Goal: Task Accomplishment & Management: Complete application form

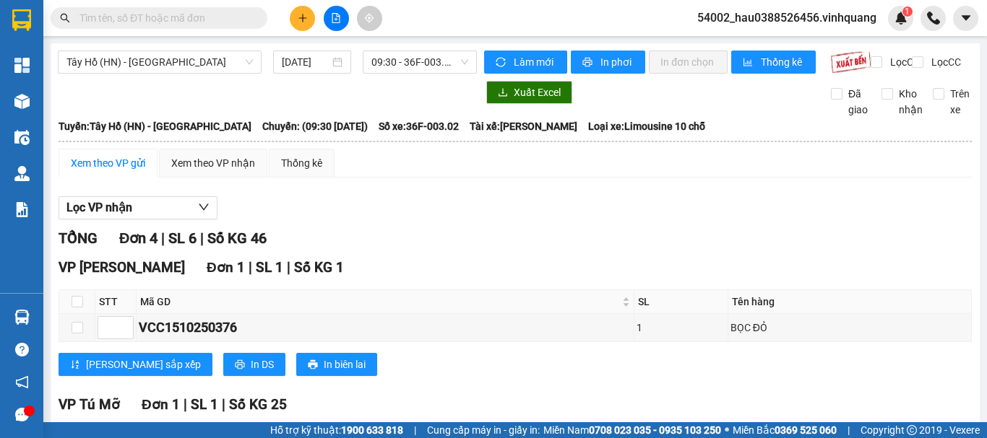
scroll to position [397, 0]
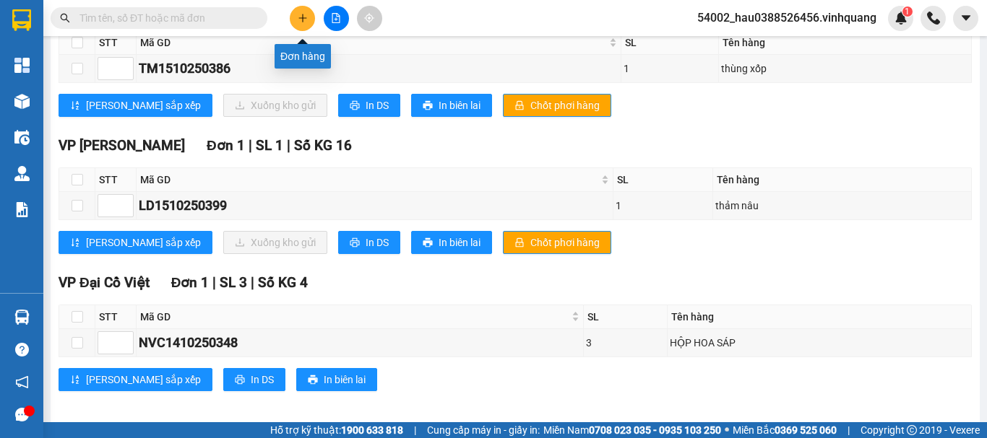
click at [293, 17] on button at bounding box center [302, 18] width 25 height 25
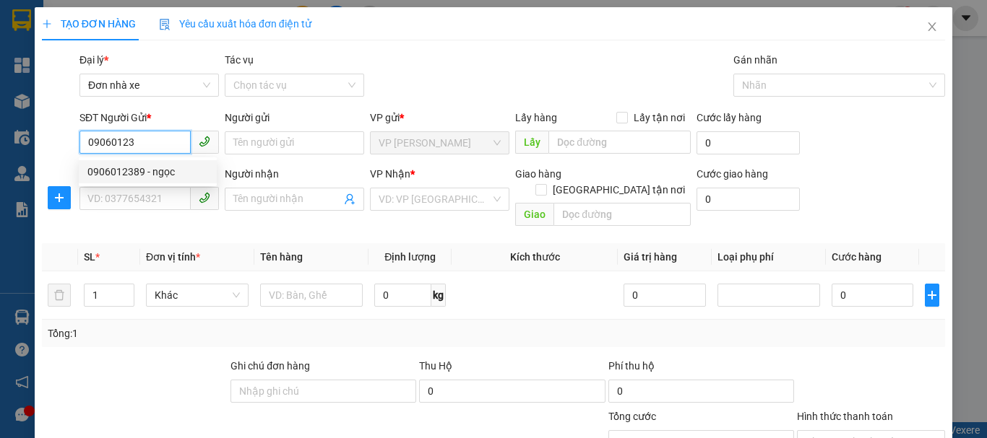
click at [157, 179] on div "0906012389 - ngọc" at bounding box center [147, 172] width 121 height 16
type input "0906012389"
type input "ngọc"
type input "0949201668"
type input "mạnh"
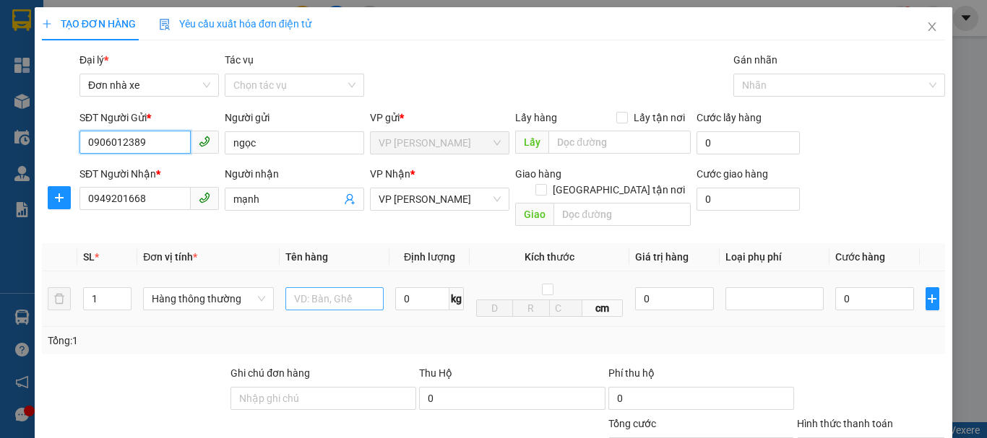
type input "0906012389"
click at [332, 287] on input "text" at bounding box center [334, 298] width 98 height 23
type input "HỘP CATOONG"
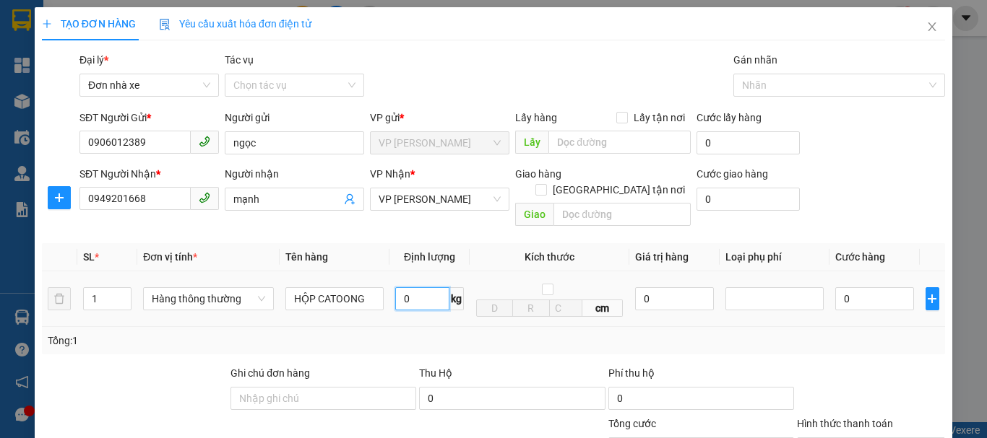
click at [417, 287] on input "0" at bounding box center [422, 298] width 54 height 23
type input "2"
click at [434, 311] on td "2 kg" at bounding box center [429, 300] width 80 height 56
type input "30.000"
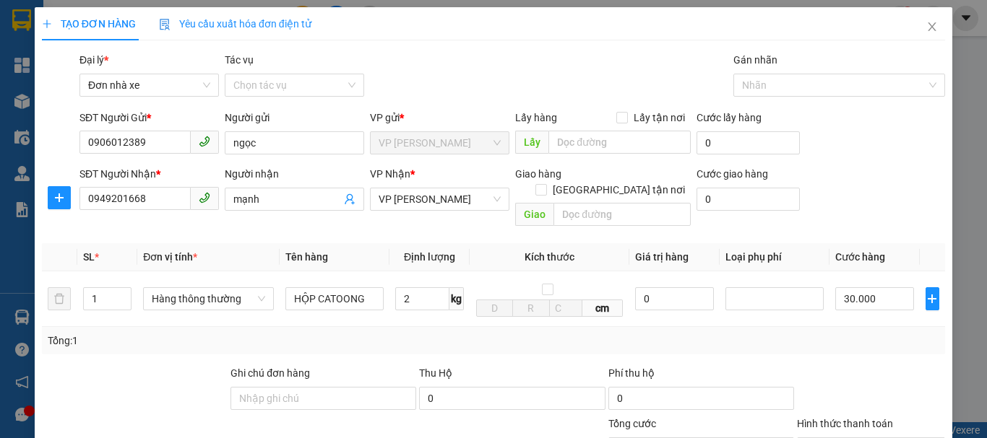
type input "30.000"
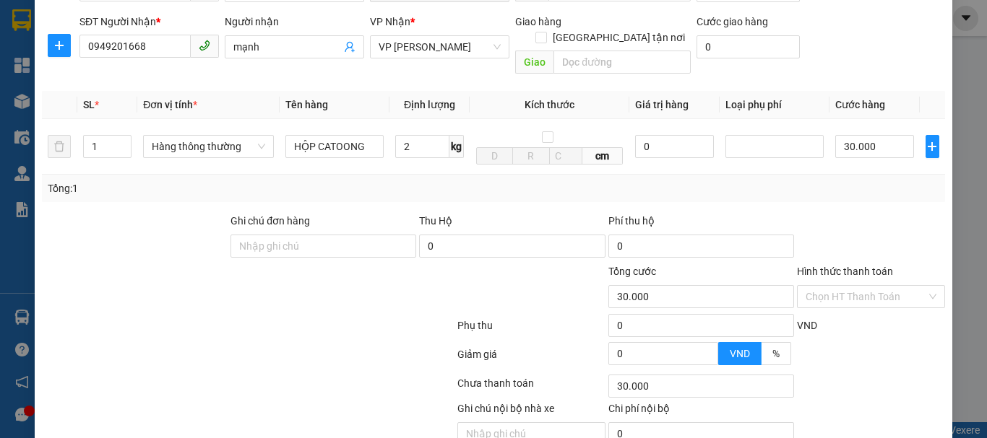
scroll to position [207, 0]
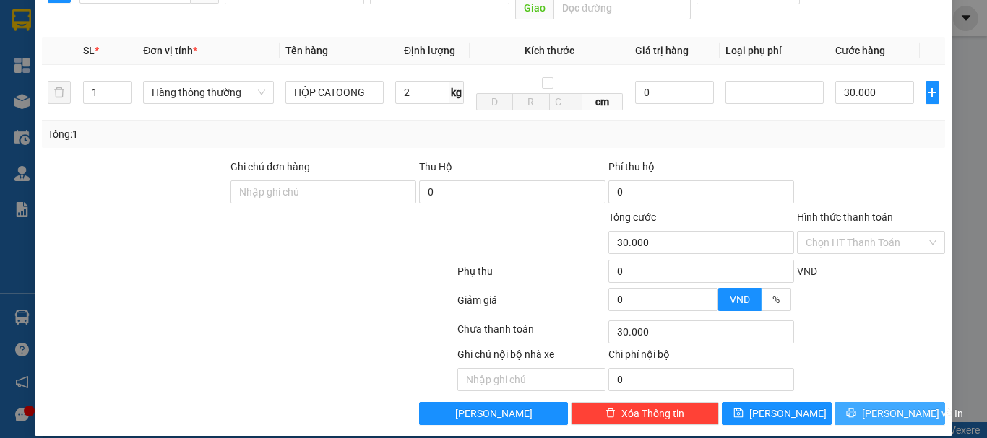
click at [879, 406] on span "[PERSON_NAME] và In" at bounding box center [912, 414] width 101 height 16
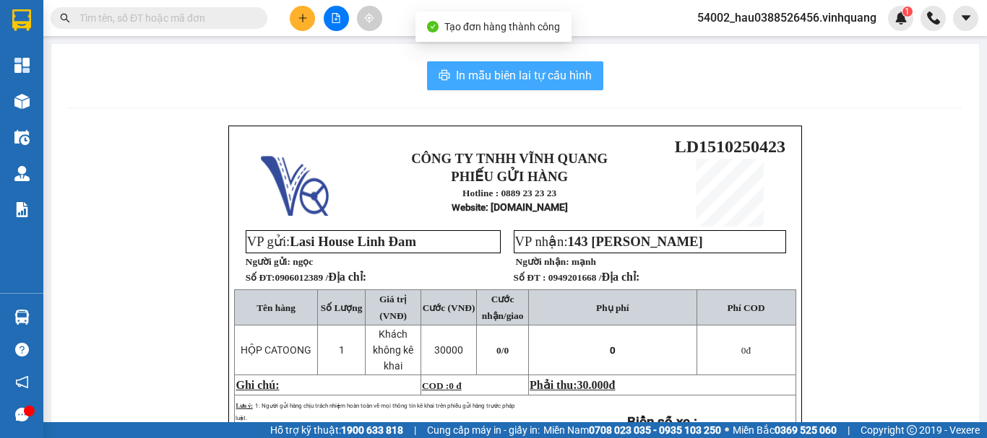
drag, startPoint x: 496, startPoint y: 71, endPoint x: 512, endPoint y: 63, distance: 17.8
click at [497, 71] on span "In mẫu biên lai tự cấu hình" at bounding box center [524, 75] width 136 height 18
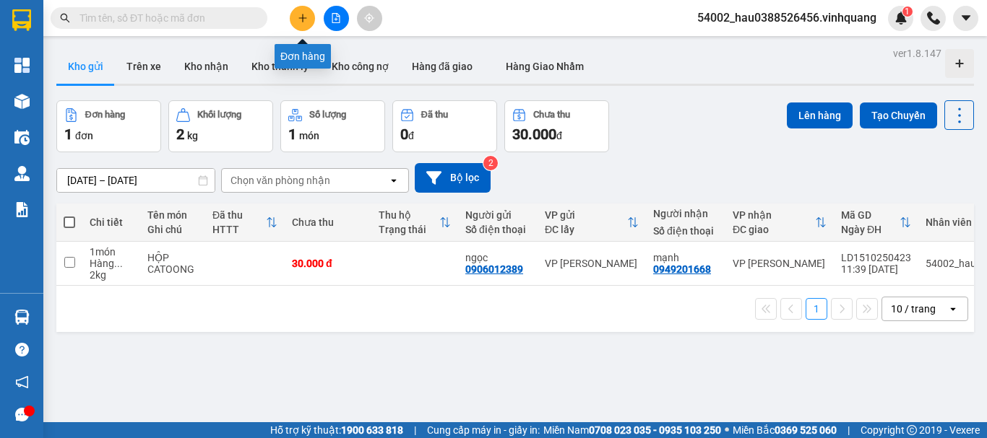
click at [306, 23] on button at bounding box center [302, 18] width 25 height 25
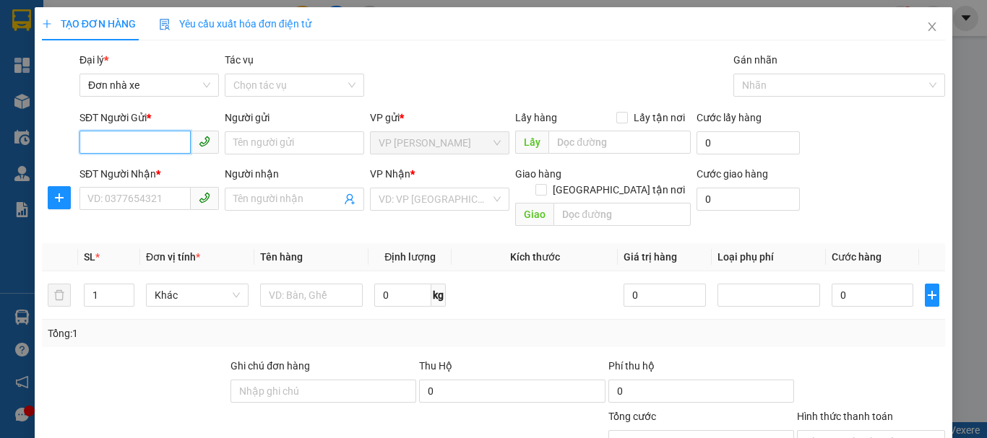
click at [134, 147] on input "SĐT Người Gửi *" at bounding box center [134, 142] width 111 height 23
click at [154, 177] on div "0989613163 - NĂNG" at bounding box center [147, 172] width 121 height 16
type input "0989613163"
type input "NĂNG"
type input "0854883333"
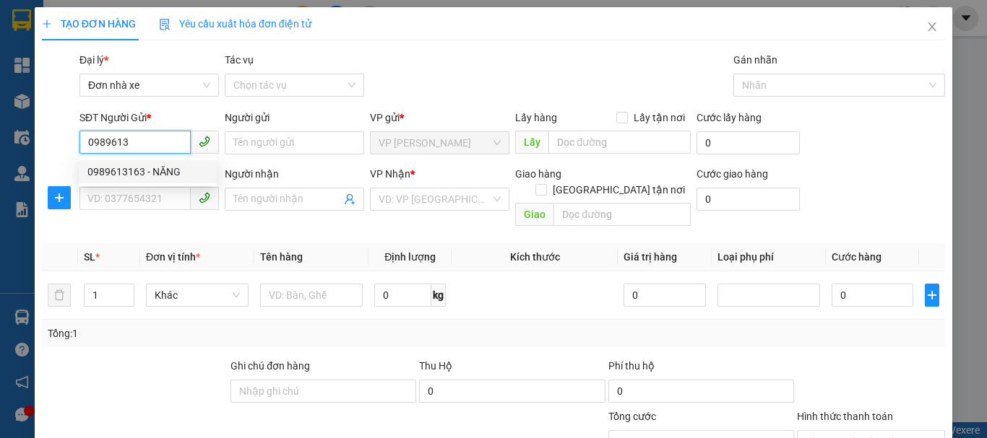
type input "KIÊN"
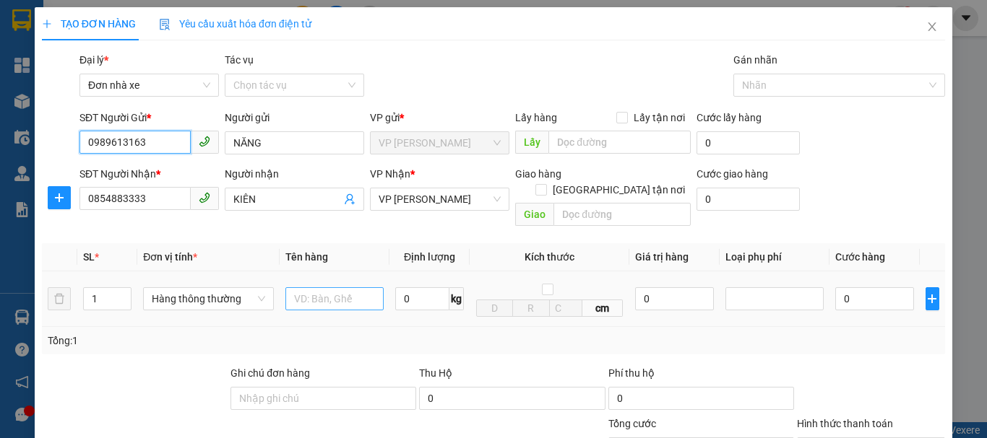
type input "0989613163"
click at [329, 287] on input "text" at bounding box center [334, 298] width 98 height 23
type input "HỘP CATOONG"
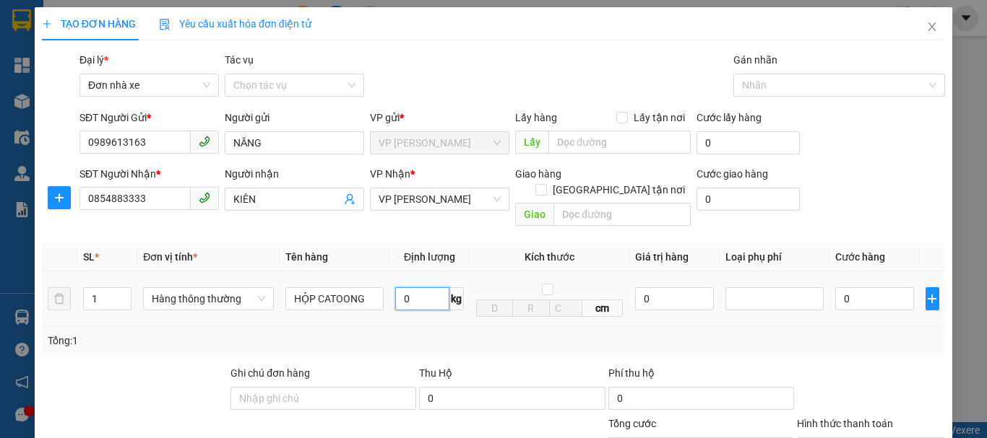
click at [409, 288] on input "0" at bounding box center [422, 298] width 54 height 23
type input "2"
type input "4"
click at [777, 333] on div "Tổng: 1" at bounding box center [493, 341] width 891 height 16
type input "30.000"
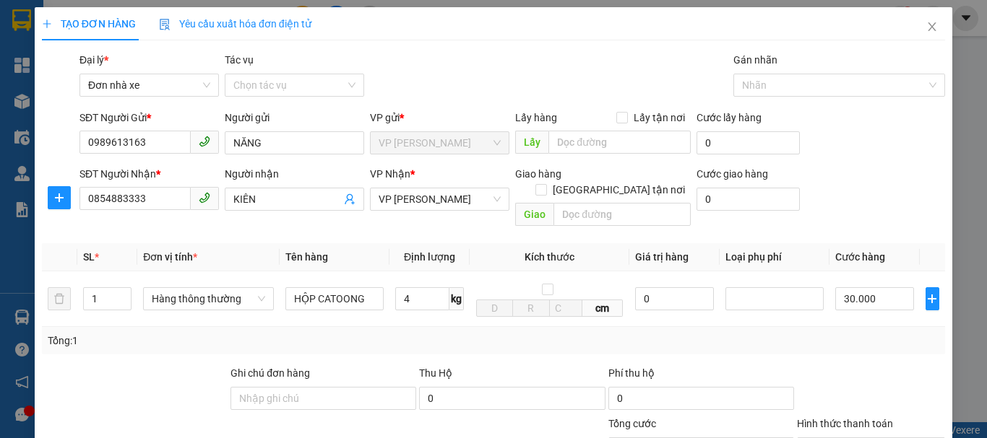
type input "30.000"
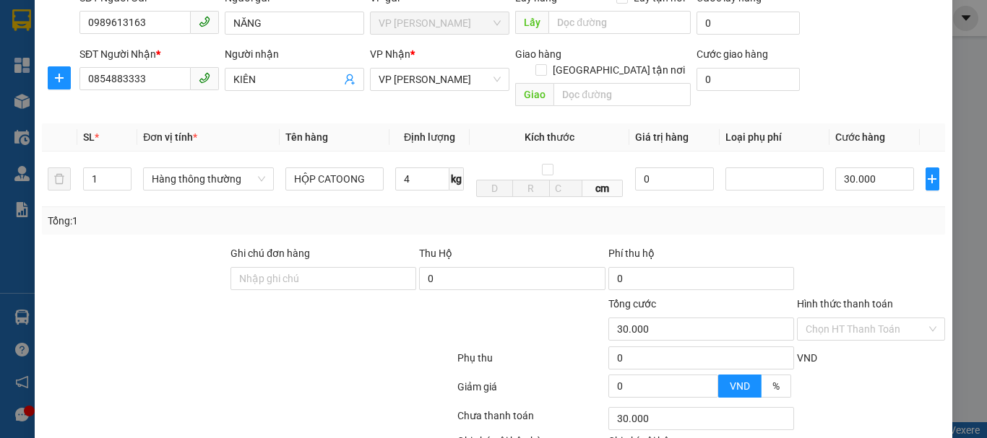
scroll to position [207, 0]
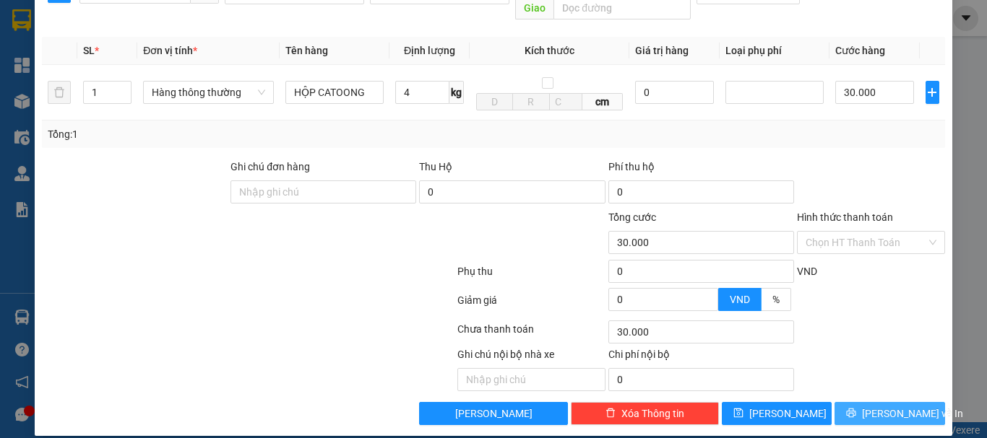
click at [890, 406] on span "[PERSON_NAME] và In" at bounding box center [912, 414] width 101 height 16
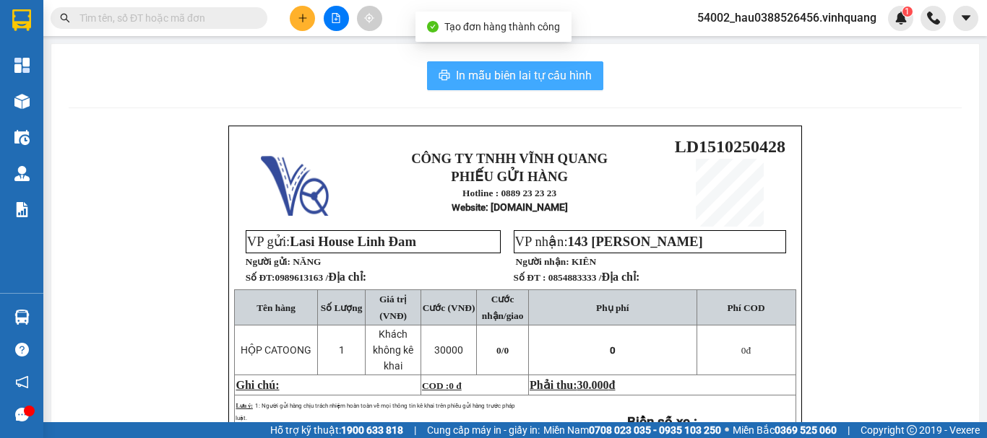
click at [476, 75] on span "In mẫu biên lai tự cấu hình" at bounding box center [524, 75] width 136 height 18
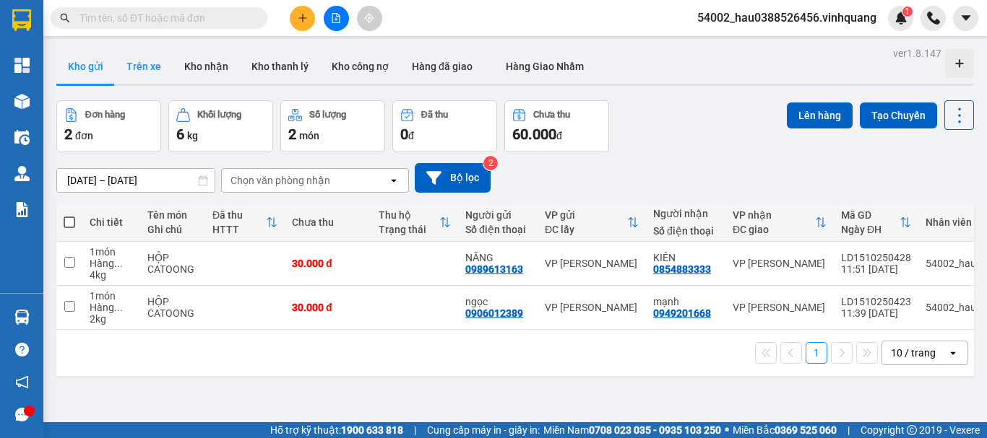
click at [147, 69] on button "Trên xe" at bounding box center [144, 66] width 58 height 35
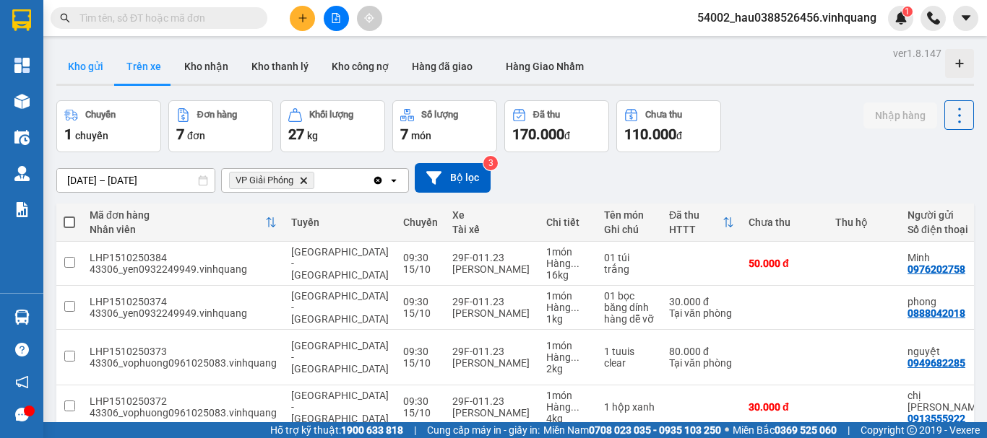
click at [89, 67] on button "Kho gửi" at bounding box center [85, 66] width 59 height 35
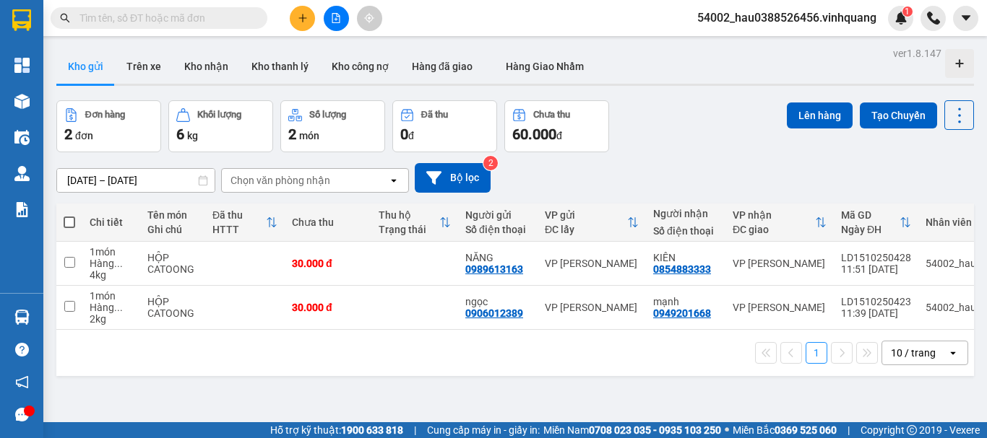
click at [68, 220] on span at bounding box center [70, 223] width 12 height 12
click at [69, 215] on input "checkbox" at bounding box center [69, 215] width 0 height 0
checkbox input "true"
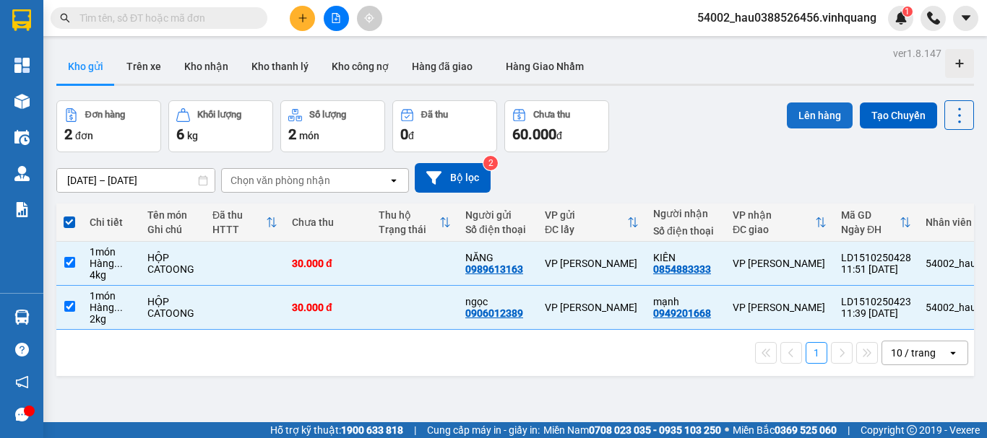
click at [821, 118] on button "Lên hàng" at bounding box center [820, 116] width 66 height 26
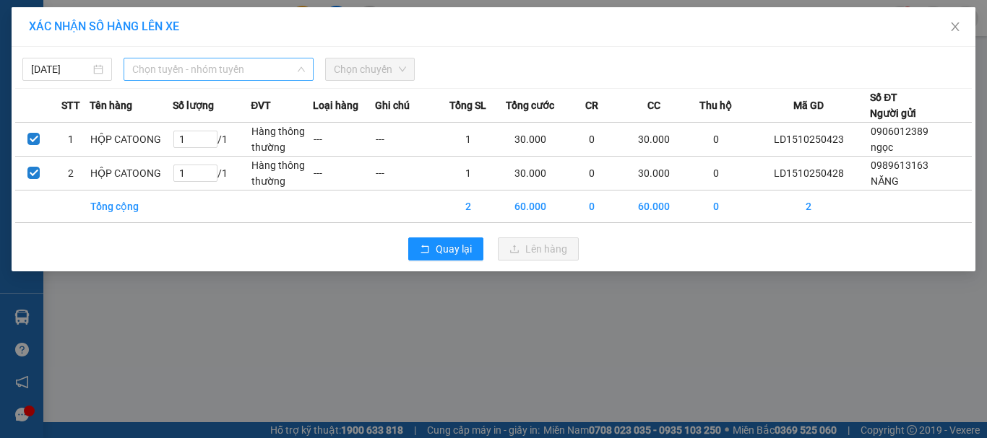
click at [199, 61] on span "Chọn tuyến - nhóm tuyến" at bounding box center [218, 70] width 173 height 22
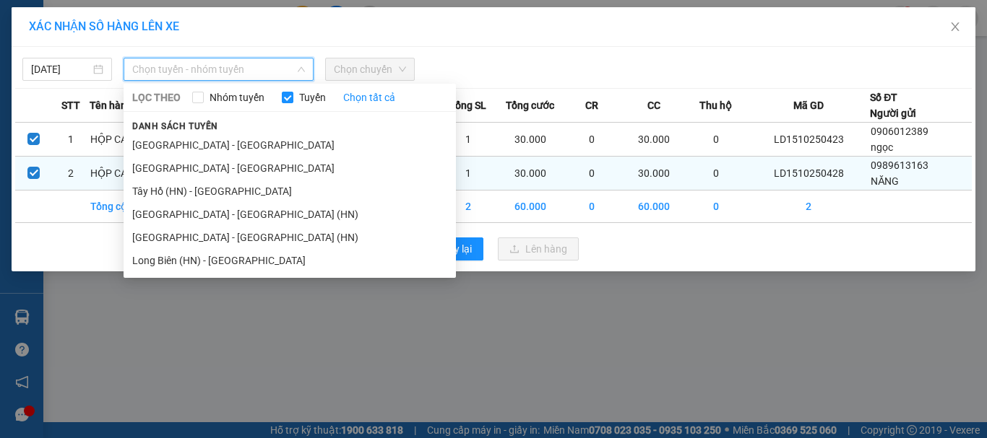
drag, startPoint x: 192, startPoint y: 194, endPoint x: 257, endPoint y: 156, distance: 75.4
click at [193, 194] on li "Tây Hồ (HN) - [GEOGRAPHIC_DATA]" at bounding box center [290, 191] width 332 height 23
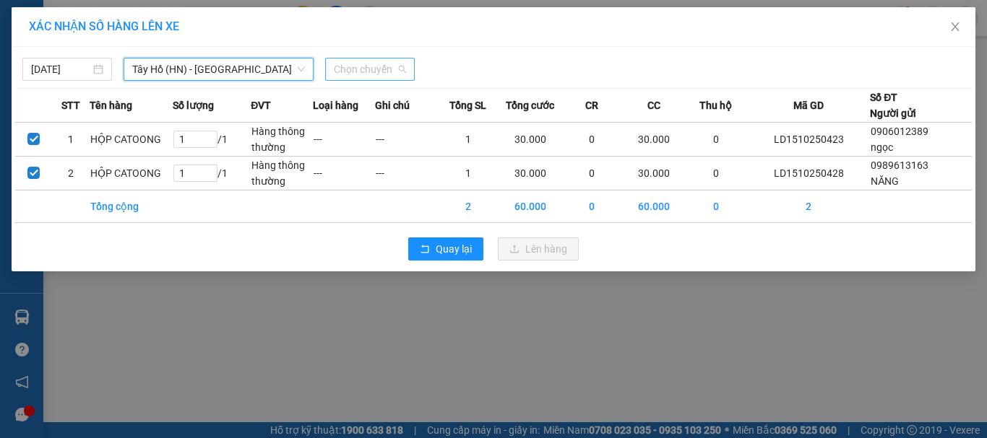
click at [381, 72] on span "Chọn chuyến" at bounding box center [370, 70] width 72 height 22
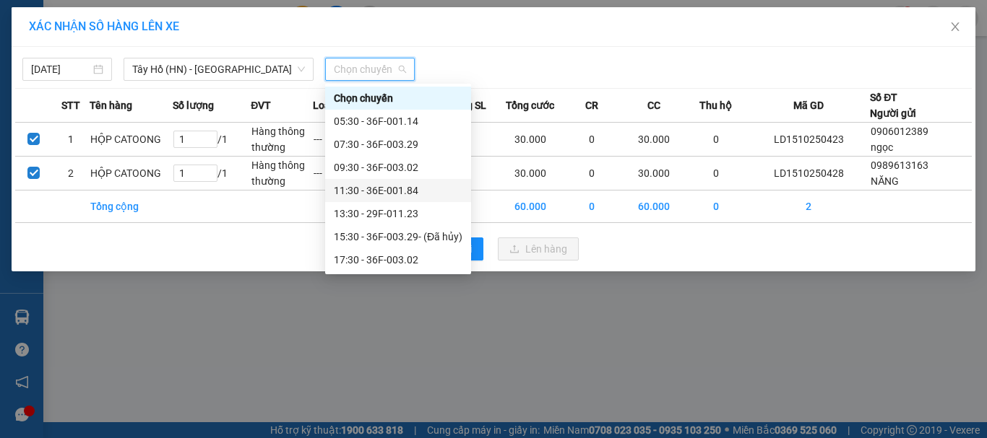
click at [381, 190] on div "11:30 - 36E-001.84" at bounding box center [398, 191] width 129 height 16
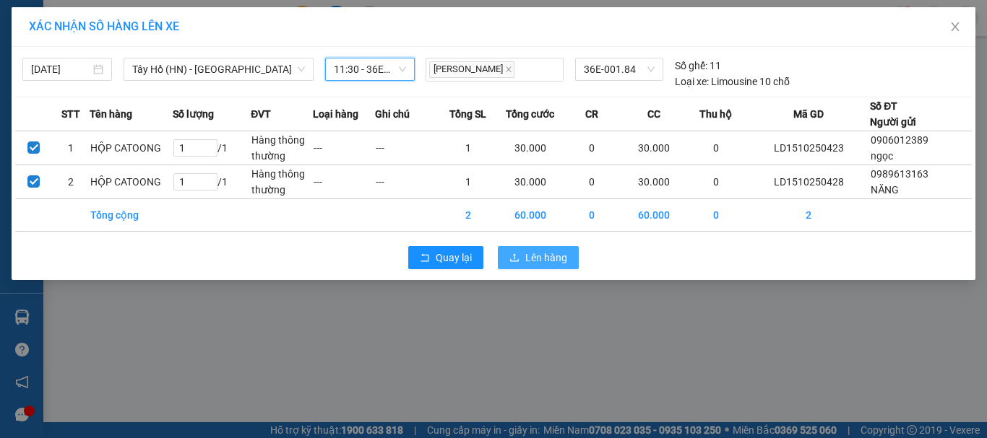
click at [558, 251] on span "Lên hàng" at bounding box center [546, 258] width 42 height 16
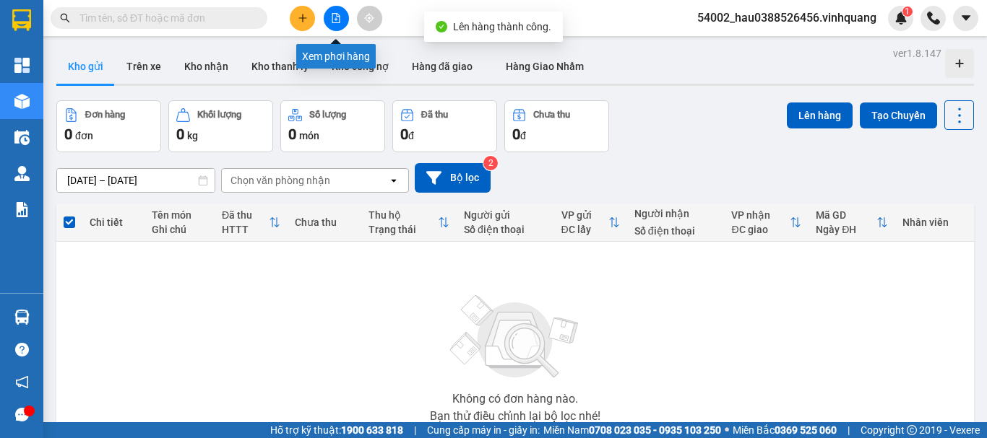
click at [335, 17] on icon "file-add" at bounding box center [336, 18] width 10 height 10
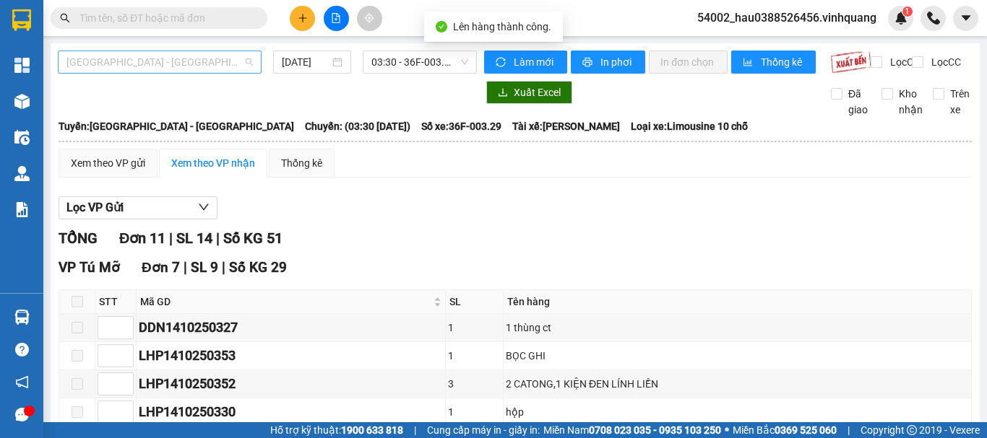
click at [161, 59] on span "[GEOGRAPHIC_DATA] - [GEOGRAPHIC_DATA]" at bounding box center [159, 62] width 186 height 22
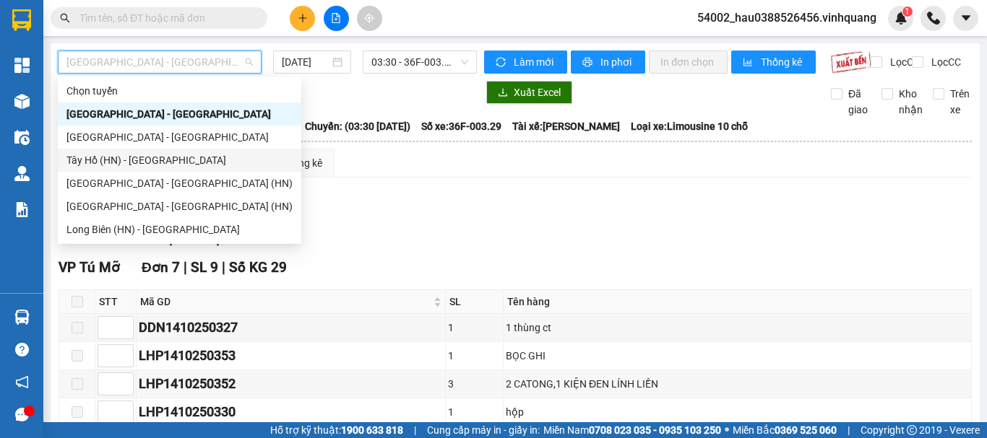
click at [124, 159] on div "Tây Hồ (HN) - [GEOGRAPHIC_DATA]" at bounding box center [179, 160] width 226 height 16
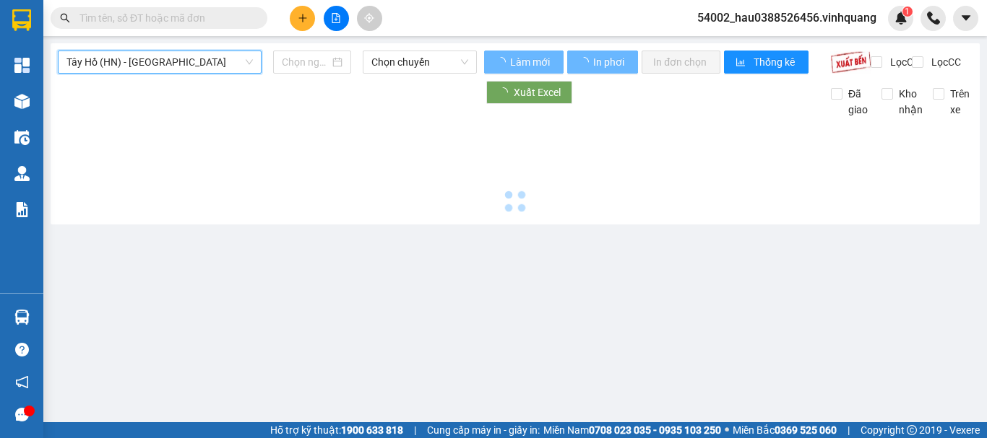
type input "[DATE]"
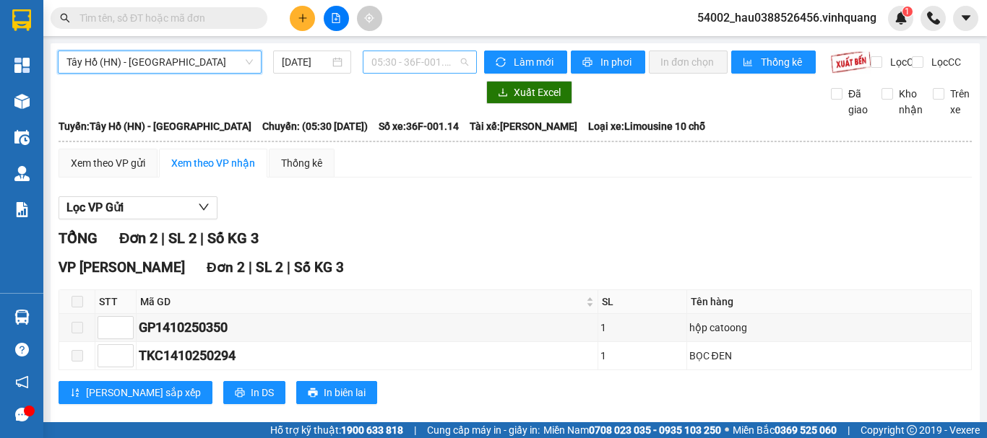
click at [393, 64] on span "05:30 - 36F-001.14" at bounding box center [419, 62] width 97 height 22
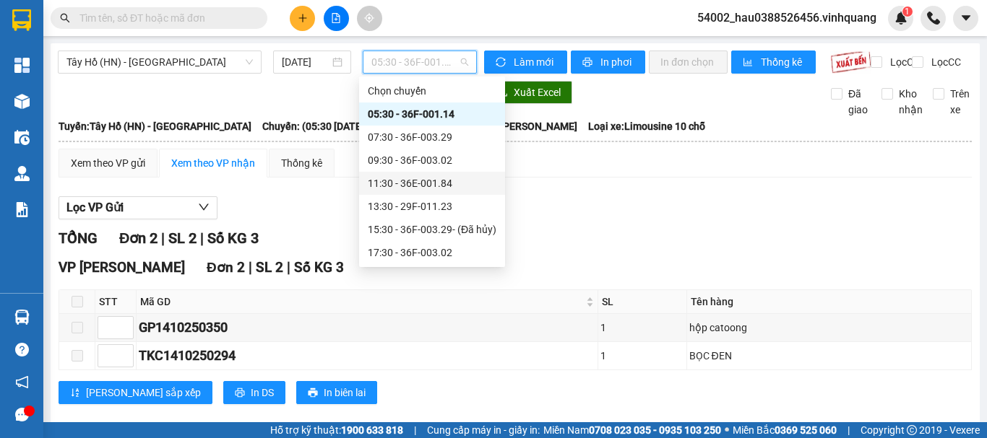
click at [402, 181] on div "11:30 - 36E-001.84" at bounding box center [432, 184] width 129 height 16
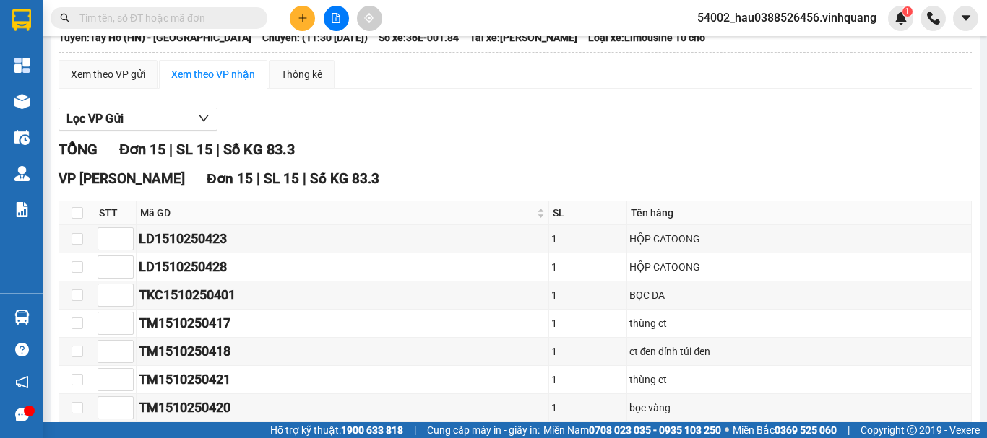
scroll to position [103, 0]
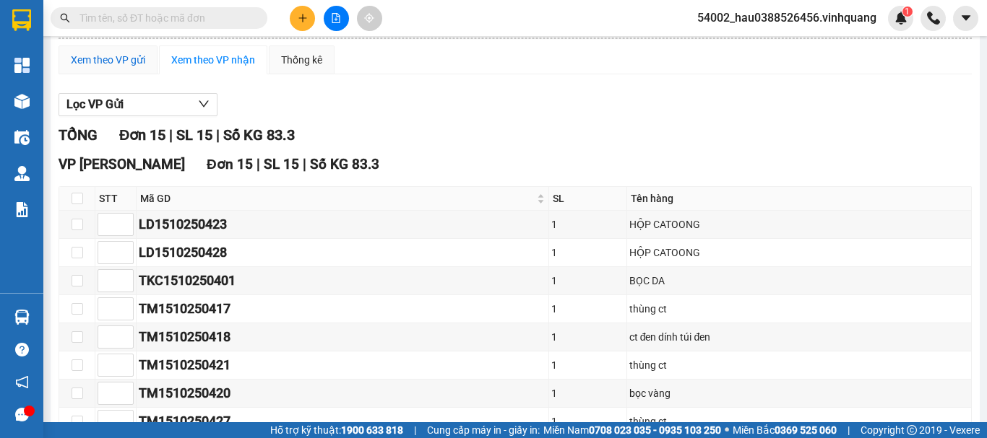
click at [82, 68] on div "Xem theo VP gửi" at bounding box center [108, 60] width 74 height 16
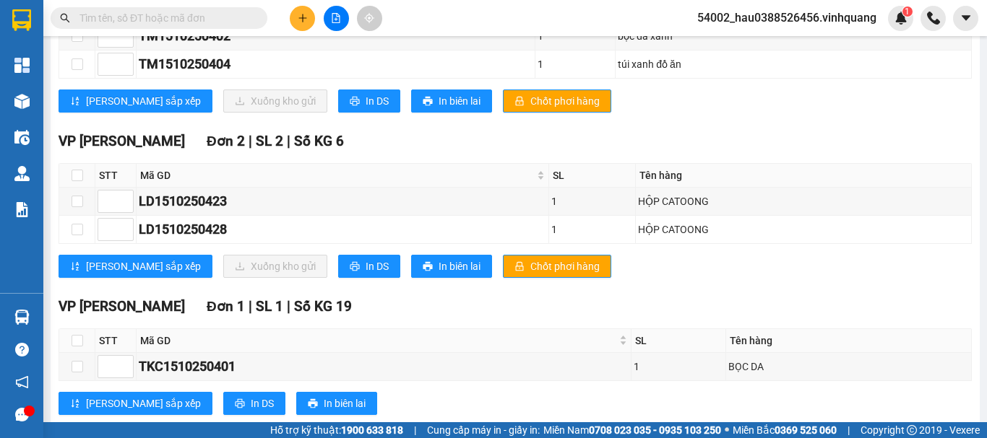
scroll to position [720, 0]
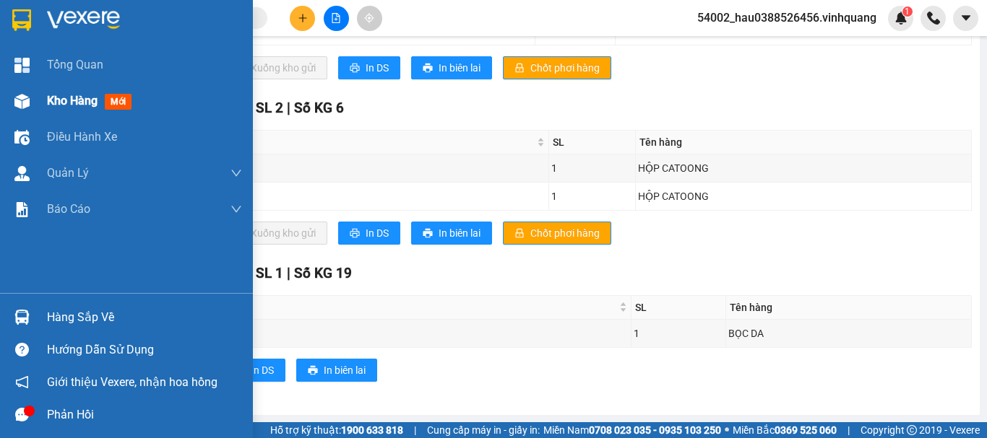
click at [64, 107] on div "Kho hàng mới" at bounding box center [144, 101] width 195 height 36
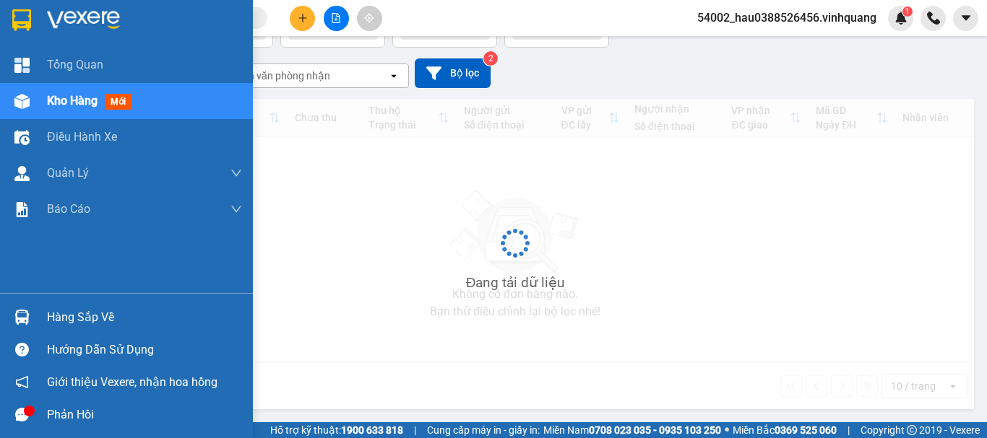
scroll to position [103, 0]
click at [71, 100] on span "Kho hàng" at bounding box center [72, 101] width 51 height 14
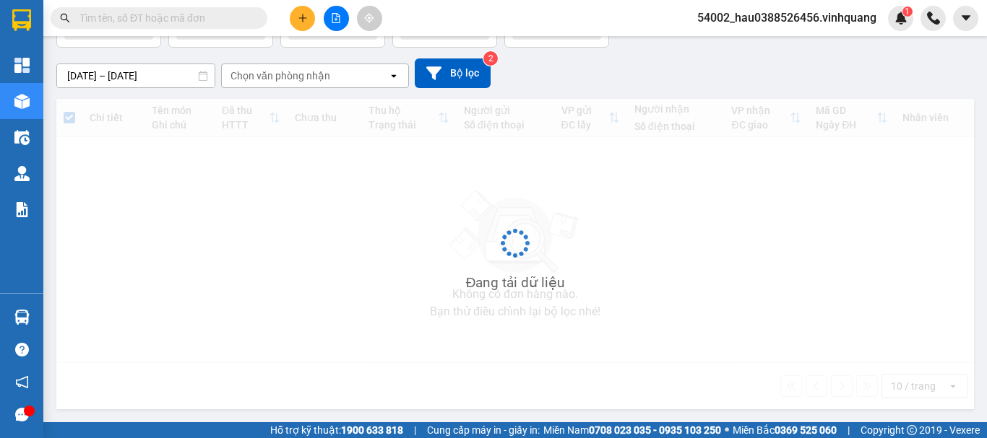
scroll to position [0, 0]
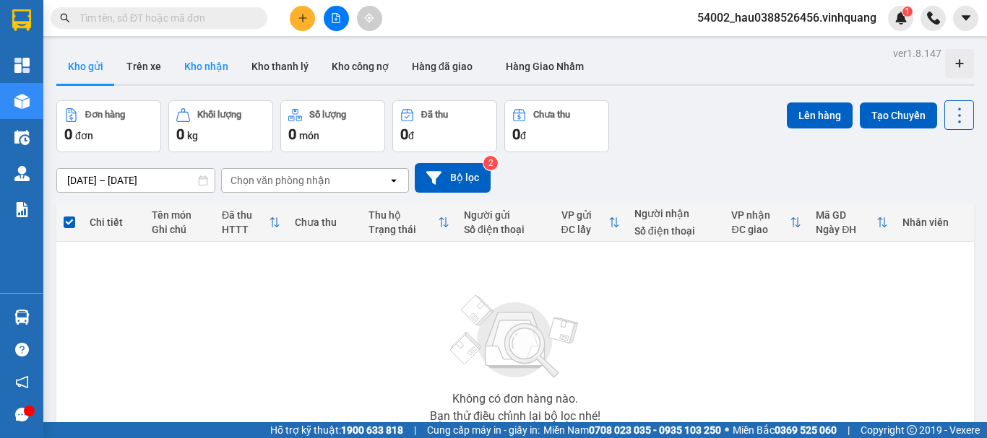
click at [207, 64] on button "Kho nhận" at bounding box center [206, 66] width 67 height 35
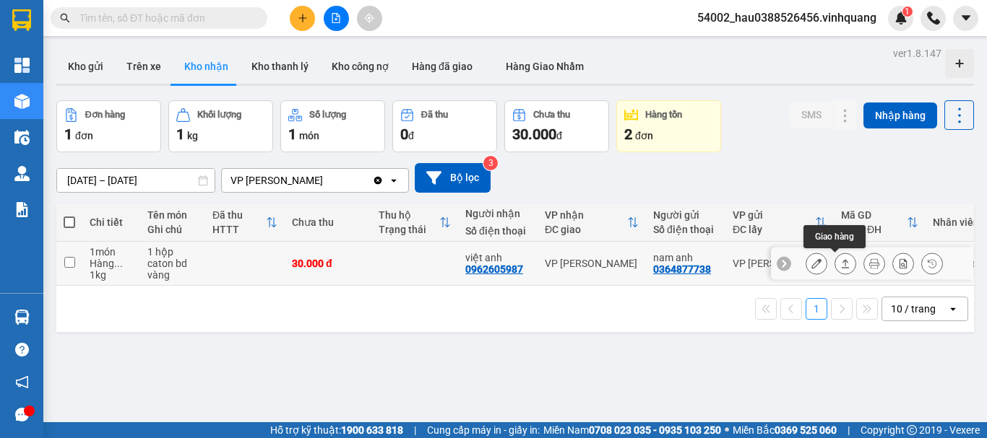
click at [840, 266] on icon at bounding box center [845, 264] width 10 height 10
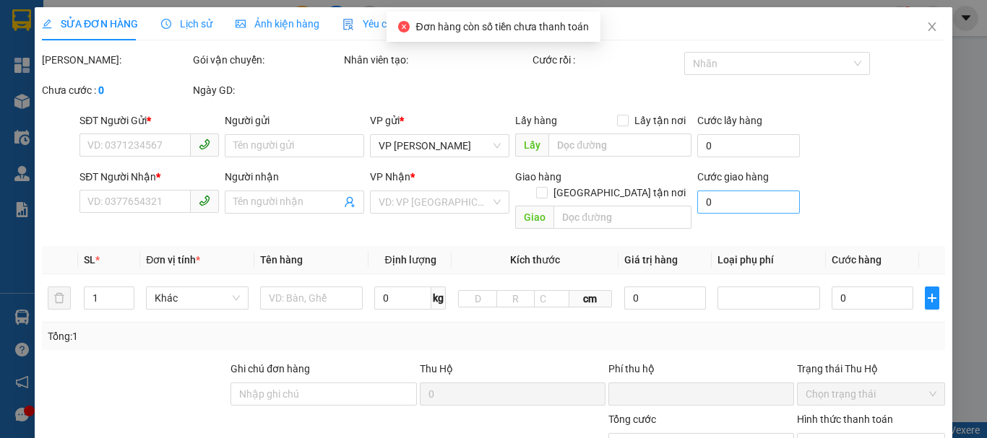
type input "0364877738"
type input "nam anh"
type input "0962605987"
type input "việt anh"
type input "0"
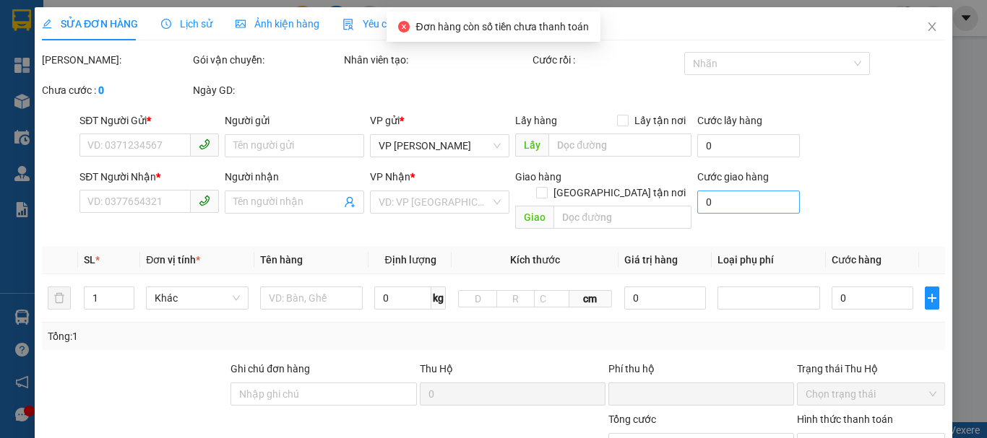
type input "30.000"
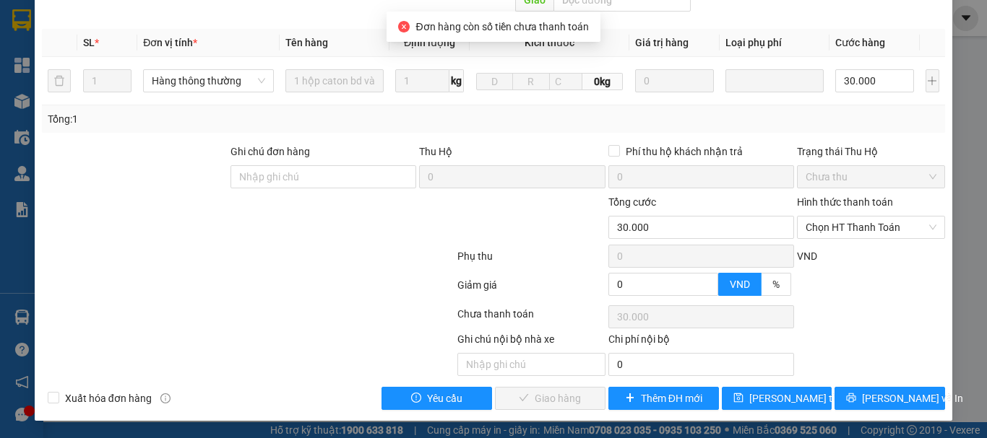
scroll to position [217, 0]
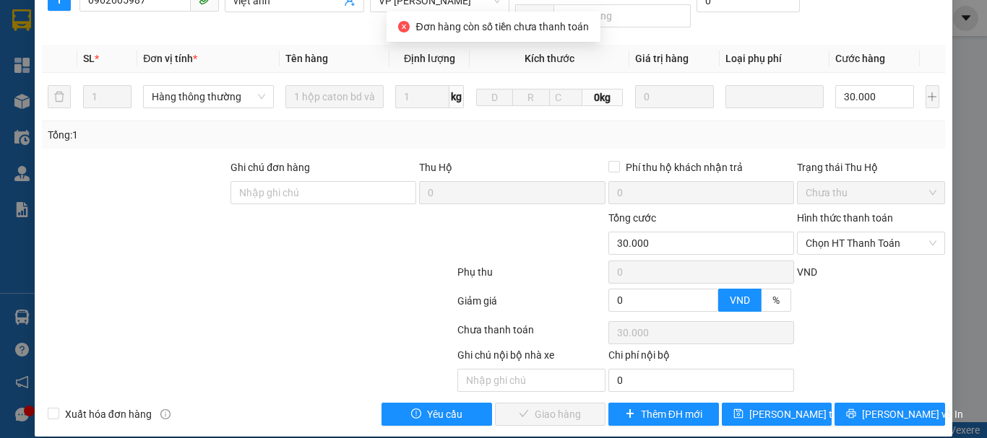
click at [833, 212] on label "Hình thức thanh toán" at bounding box center [845, 218] width 96 height 12
click at [833, 233] on input "Hình thức thanh toán" at bounding box center [865, 244] width 121 height 22
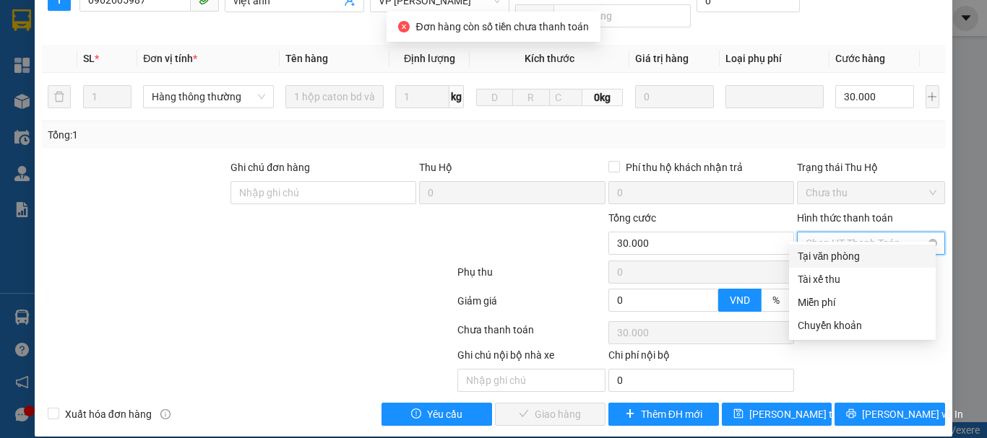
click at [841, 233] on span "Chọn HT Thanh Toán" at bounding box center [870, 244] width 131 height 22
click at [840, 254] on div "Tại văn phòng" at bounding box center [861, 256] width 129 height 16
type input "0"
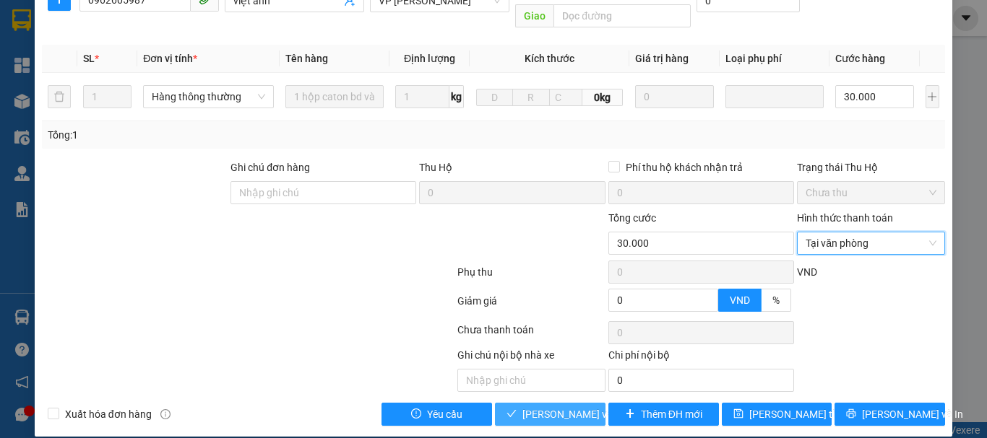
click at [564, 407] on span "[PERSON_NAME] và Giao hàng" at bounding box center [591, 415] width 139 height 16
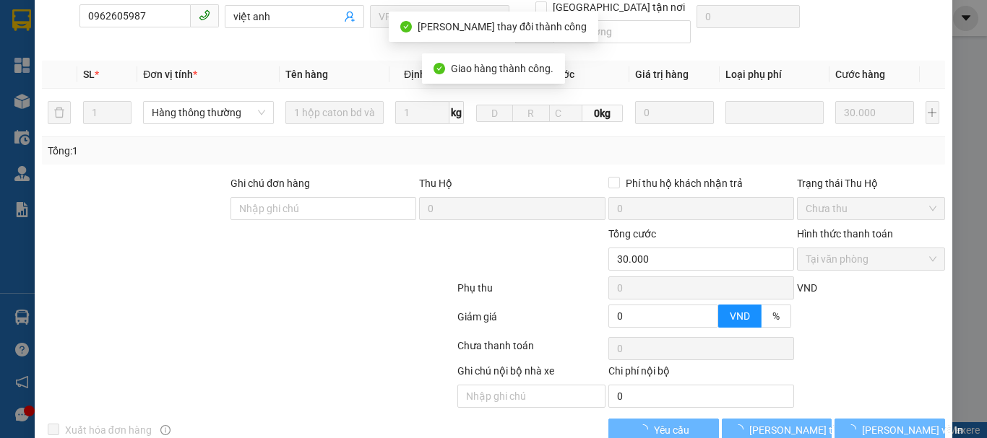
scroll to position [233, 0]
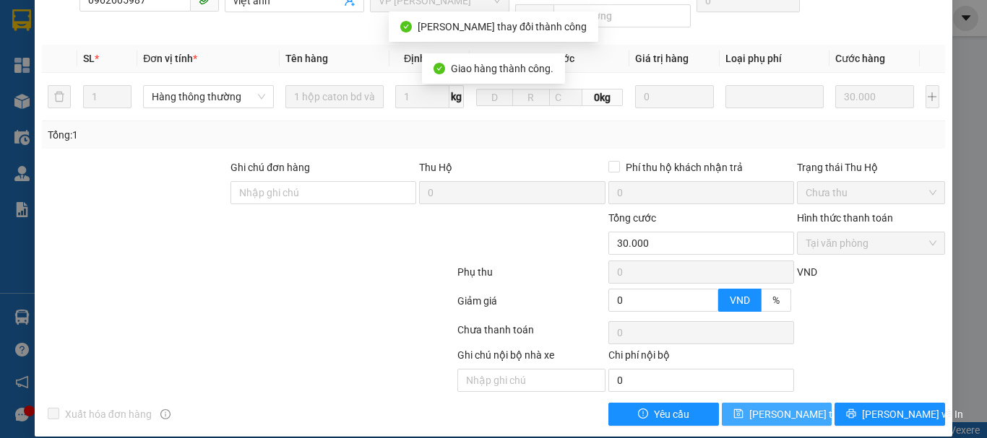
click at [770, 407] on span "[PERSON_NAME] thay đổi" at bounding box center [807, 415] width 116 height 16
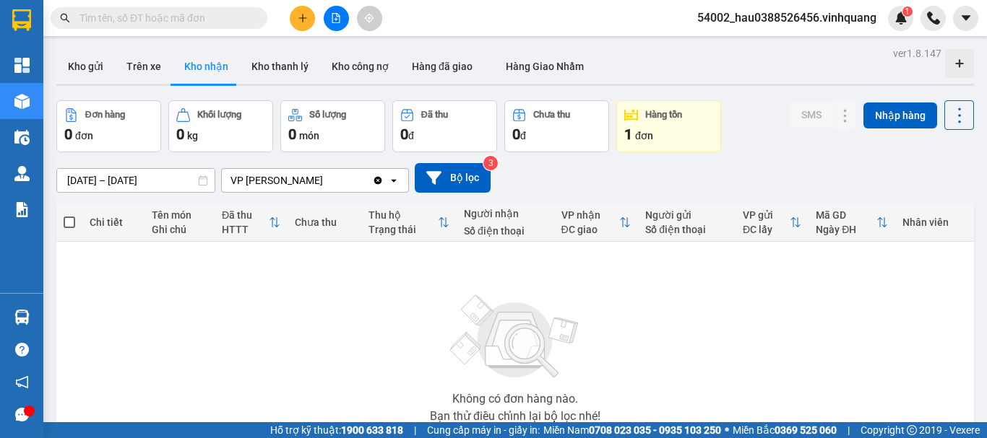
click at [371, 342] on div "Không có đơn hàng nào. Bạn thử điều chỉnh lại bộ lọc nhé!" at bounding box center [515, 354] width 903 height 217
